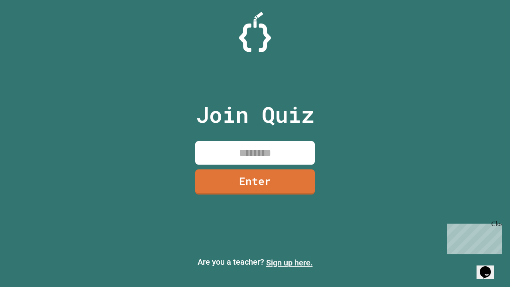
click at [289, 263] on link "Sign up here." at bounding box center [289, 263] width 47 height 10
